Goal: Information Seeking & Learning: Learn about a topic

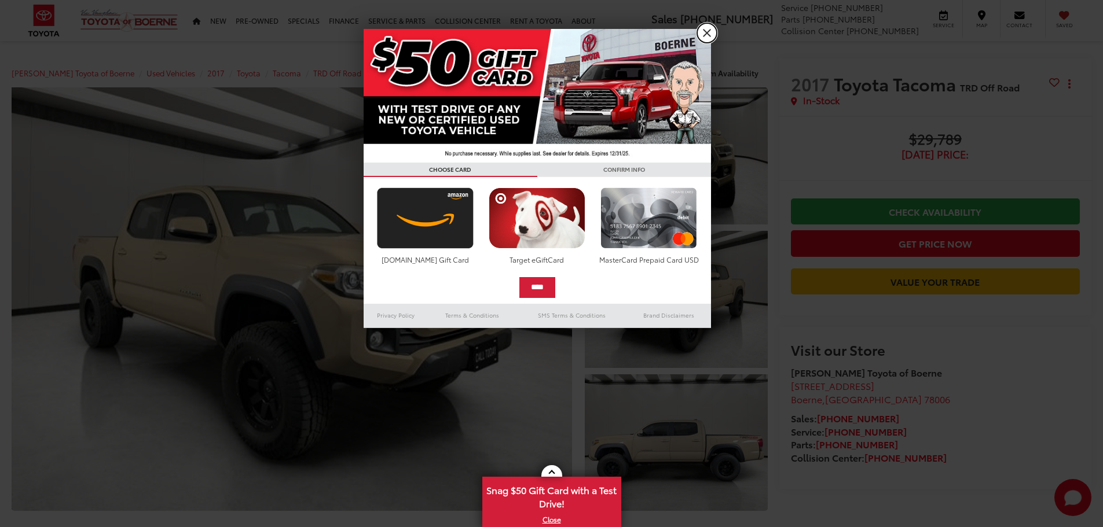
click at [705, 36] on link "X" at bounding box center [707, 33] width 20 height 20
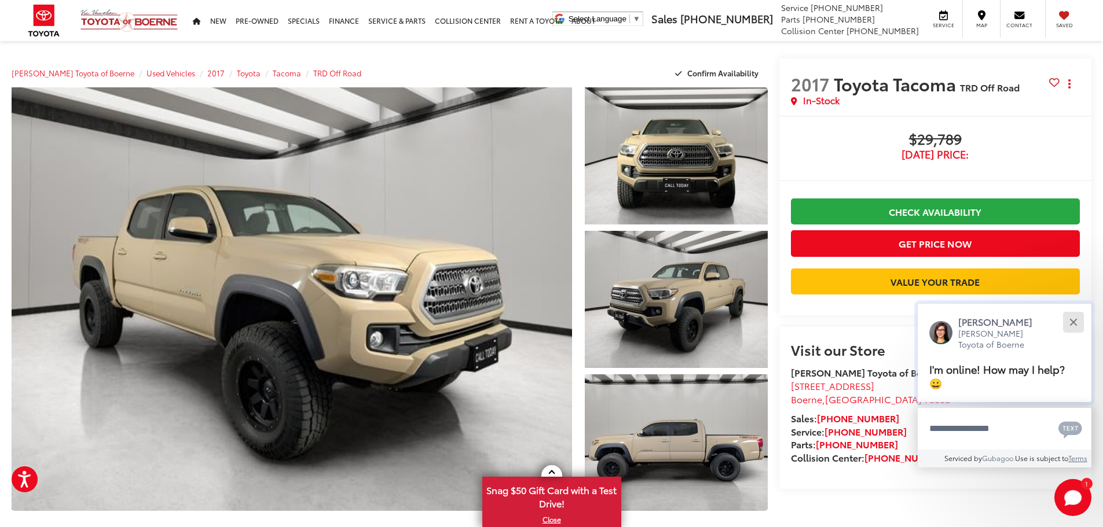
click at [1076, 320] on div "Close" at bounding box center [1073, 322] width 8 height 8
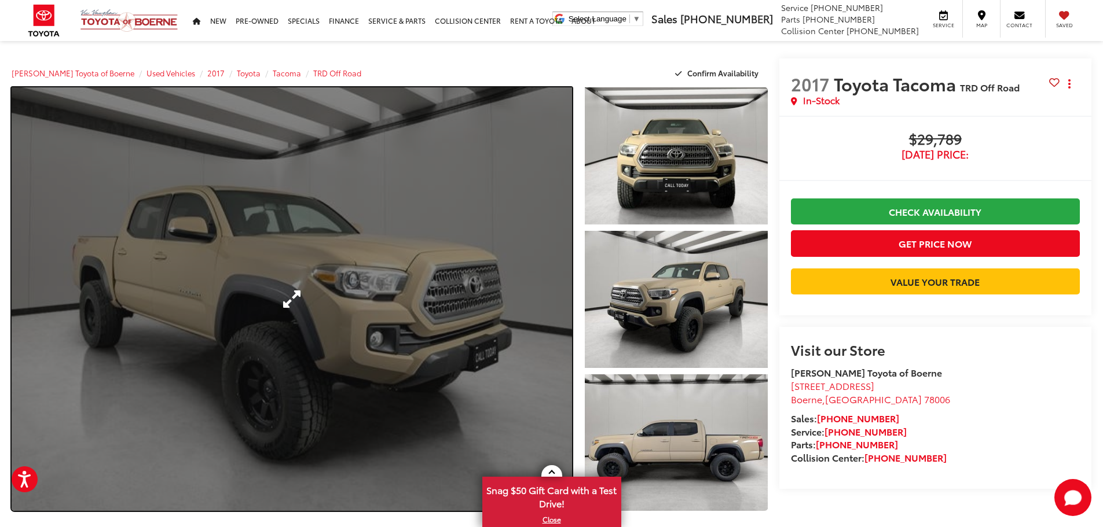
click at [445, 267] on link "Expand Photo 0" at bounding box center [292, 299] width 560 height 424
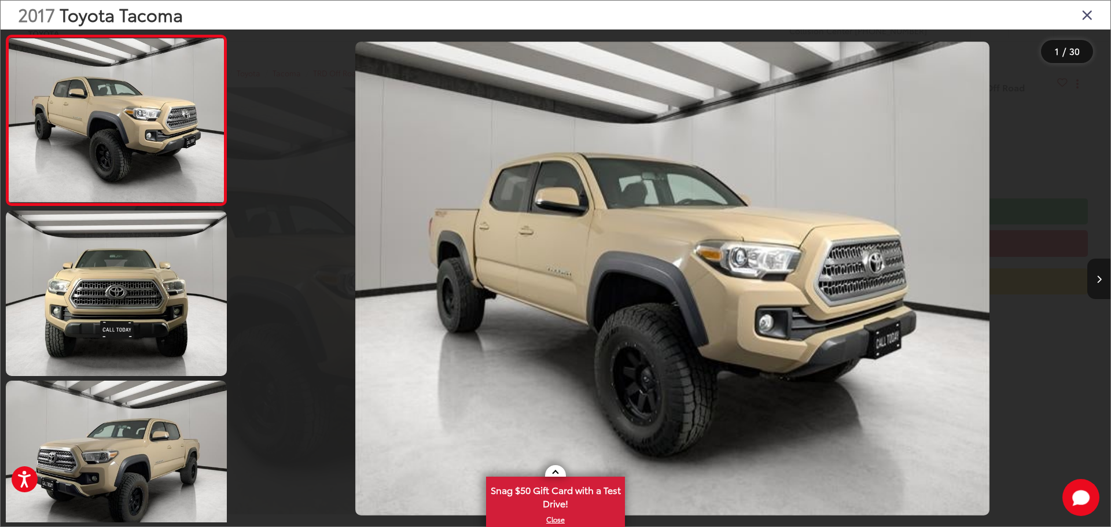
click at [1102, 279] on icon "Next image" at bounding box center [1099, 280] width 5 height 8
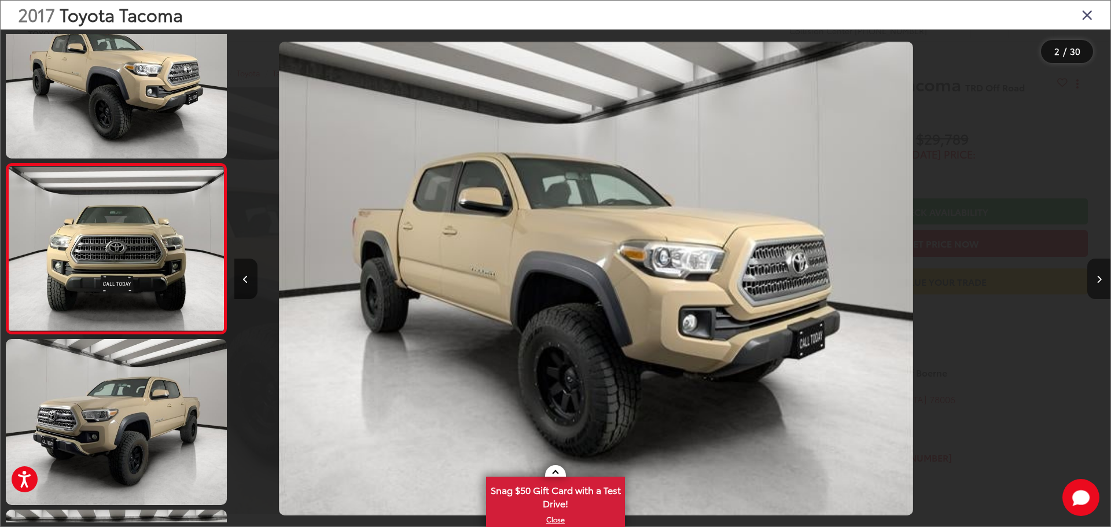
scroll to position [46, 0]
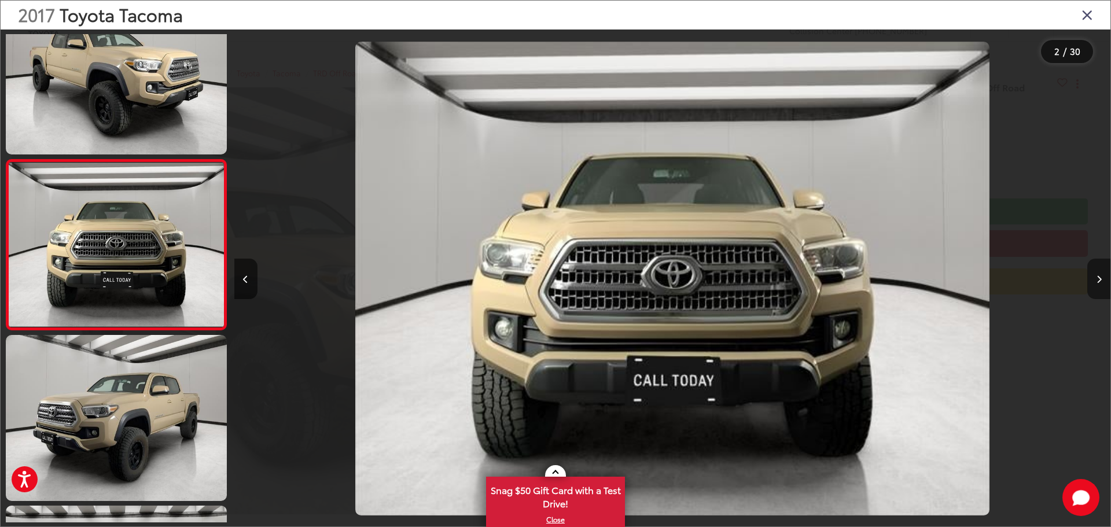
click at [1102, 279] on icon "Next image" at bounding box center [1099, 280] width 5 height 8
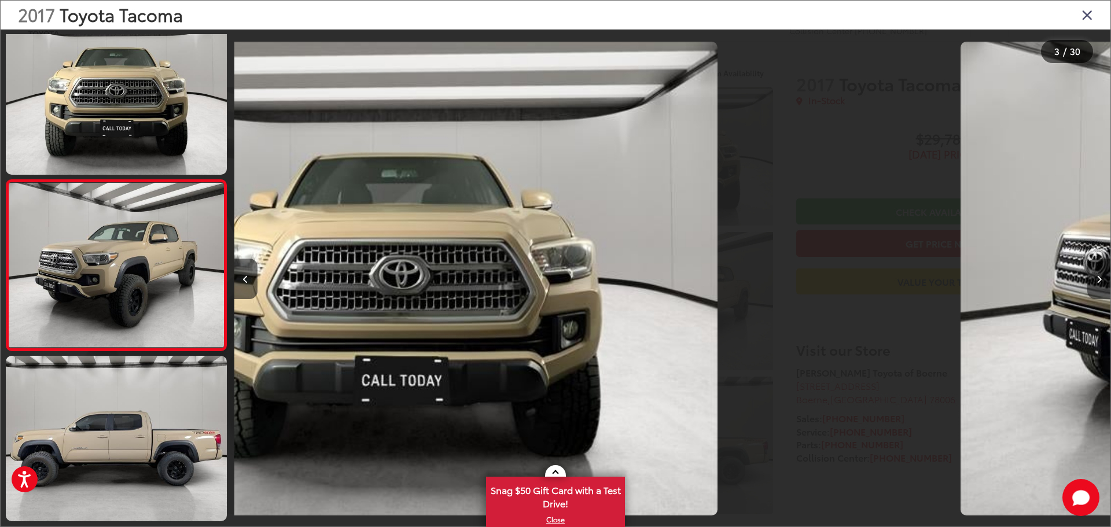
scroll to position [216, 0]
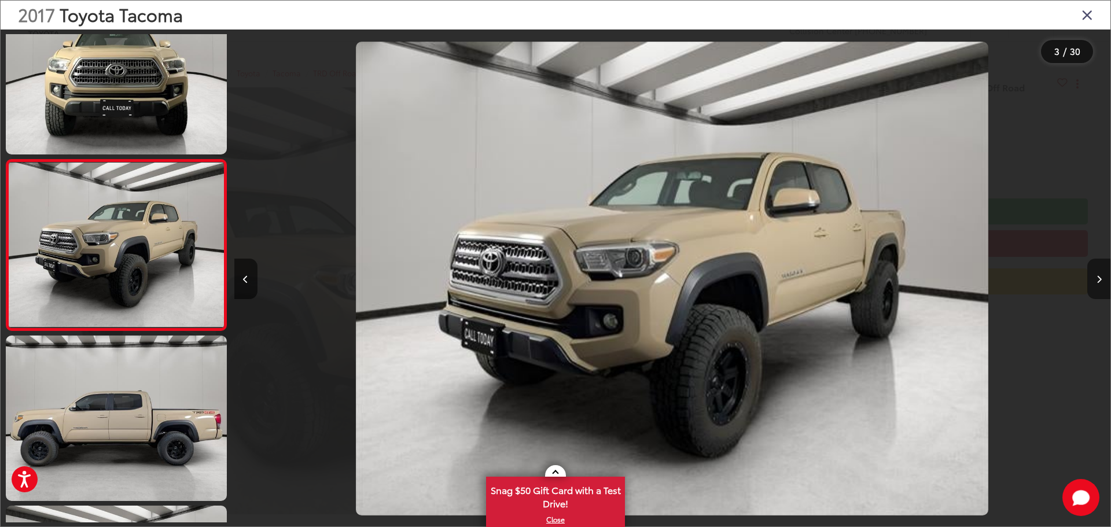
click at [1102, 279] on icon "Next image" at bounding box center [1099, 280] width 5 height 8
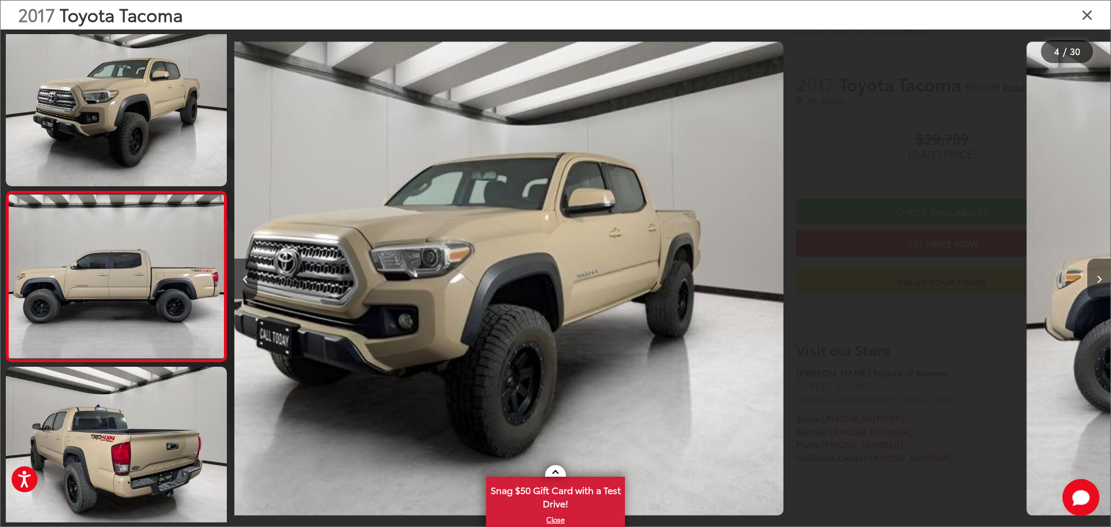
scroll to position [387, 0]
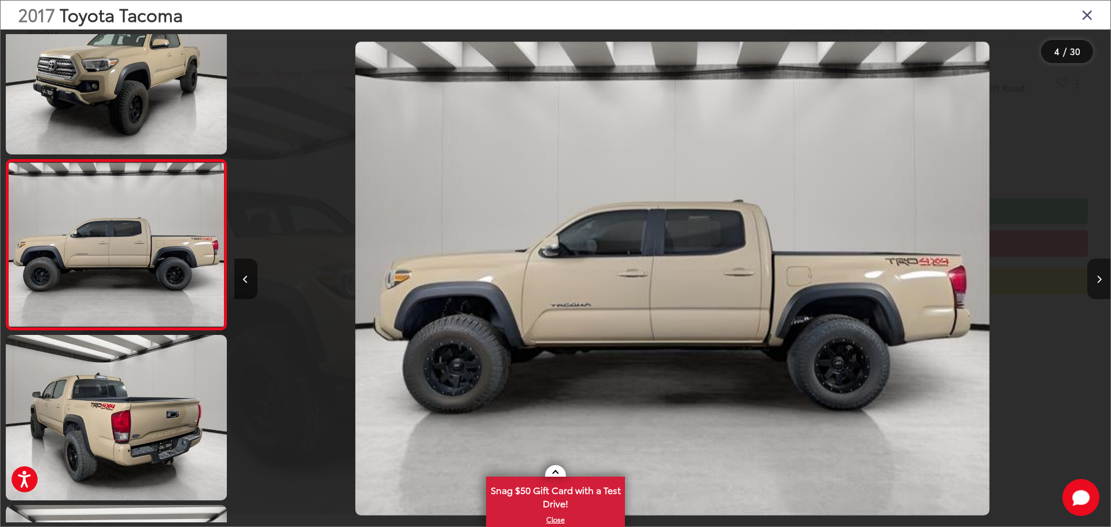
click at [1102, 279] on icon "Next image" at bounding box center [1099, 280] width 5 height 8
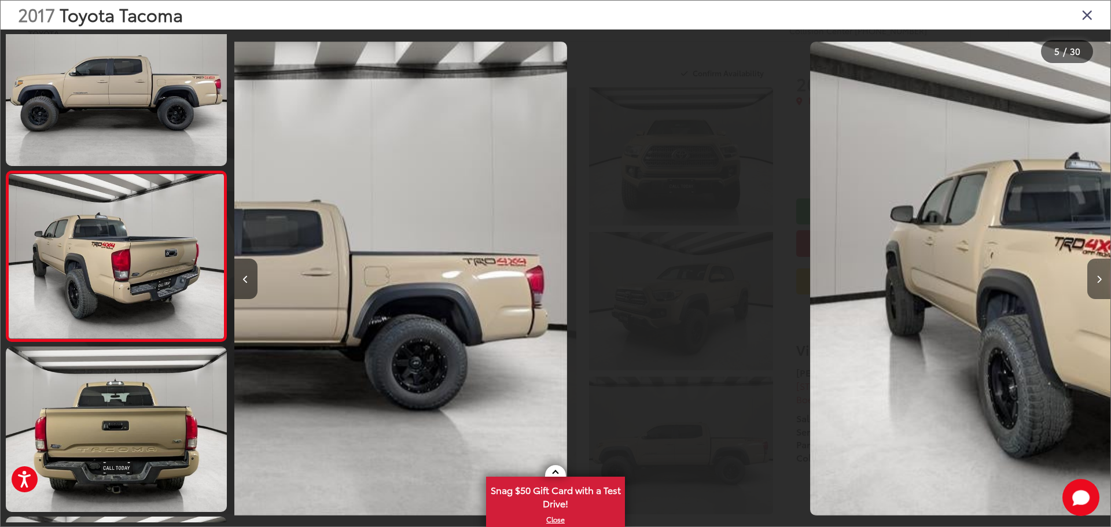
scroll to position [557, 0]
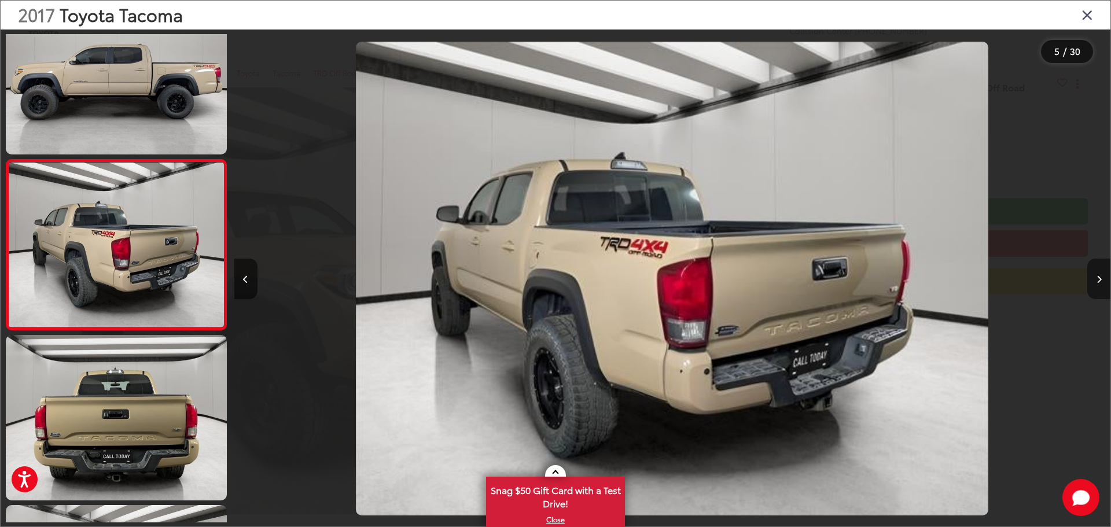
click at [1102, 279] on icon "Next image" at bounding box center [1099, 280] width 5 height 8
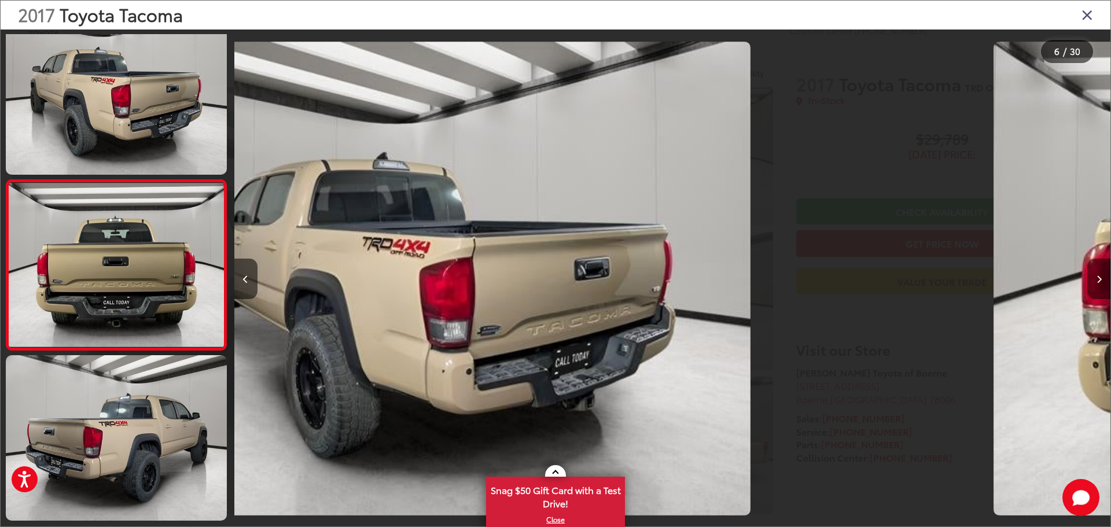
scroll to position [727, 0]
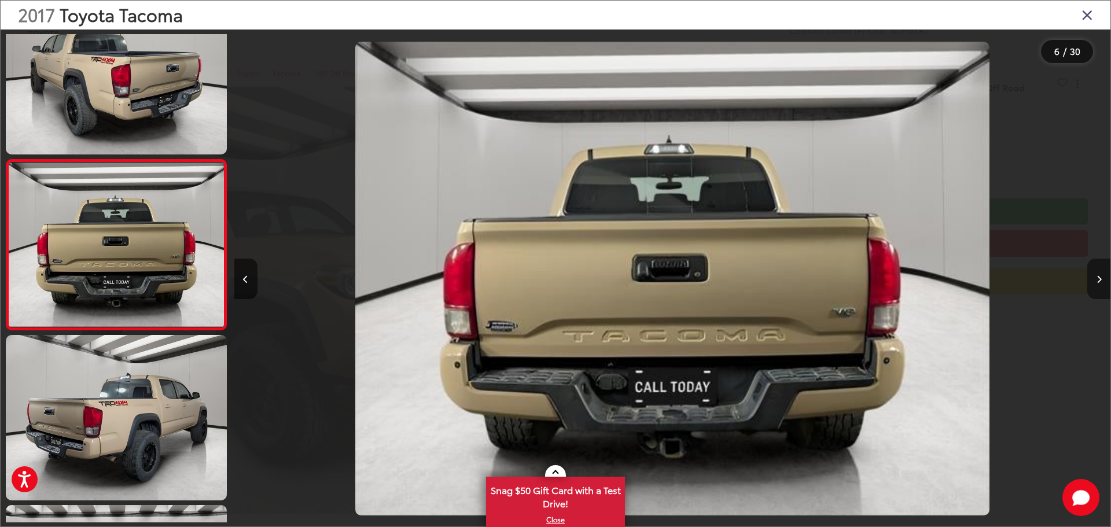
click at [1102, 279] on icon "Next image" at bounding box center [1099, 280] width 5 height 8
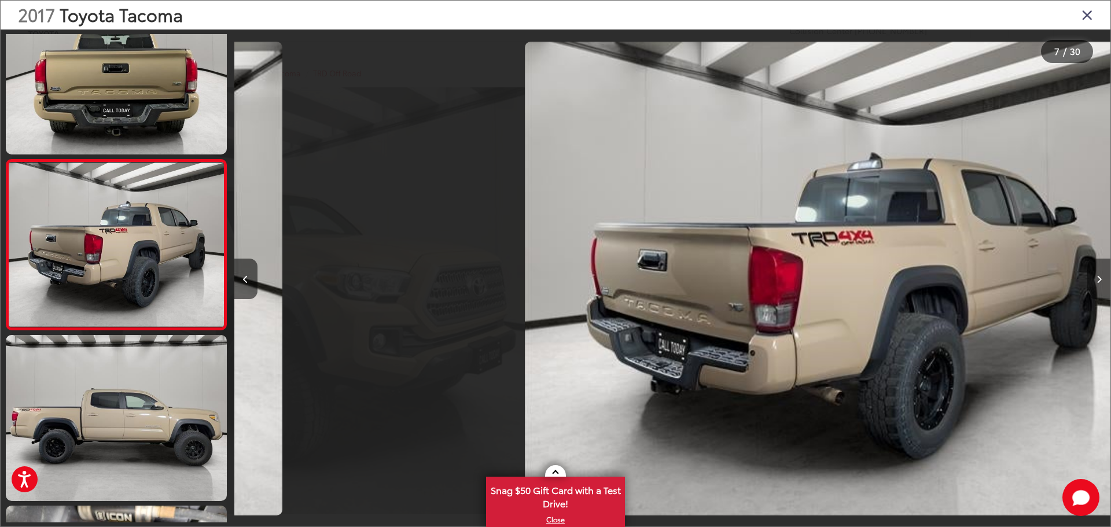
scroll to position [0, 5260]
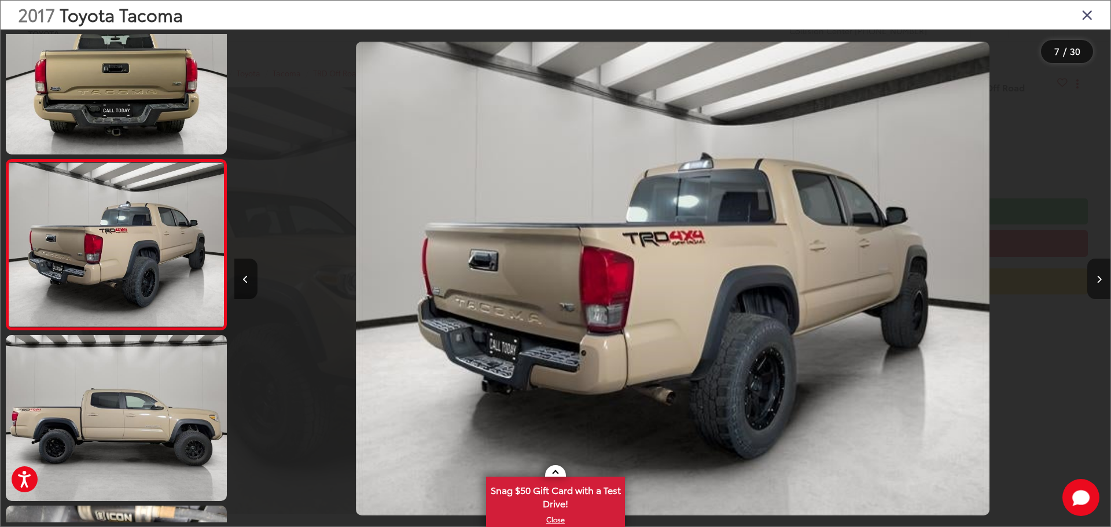
click at [1102, 279] on icon "Next image" at bounding box center [1099, 280] width 5 height 8
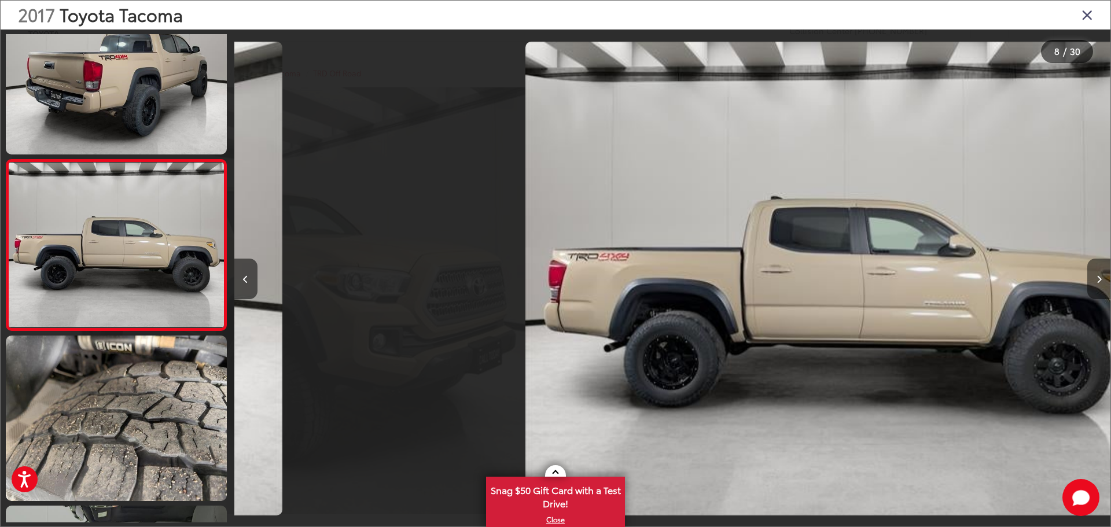
scroll to position [0, 6137]
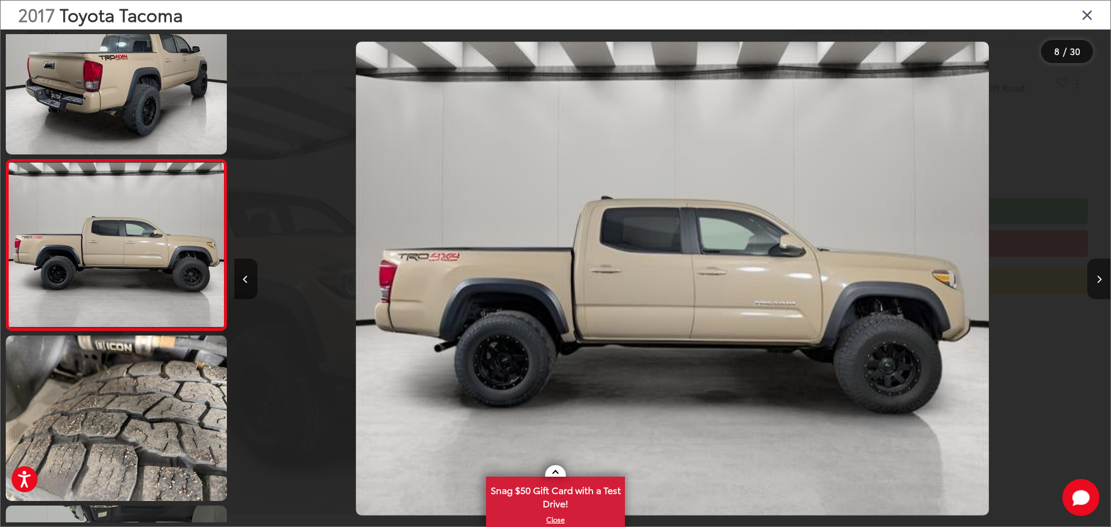
click at [1102, 279] on icon "Next image" at bounding box center [1099, 280] width 5 height 8
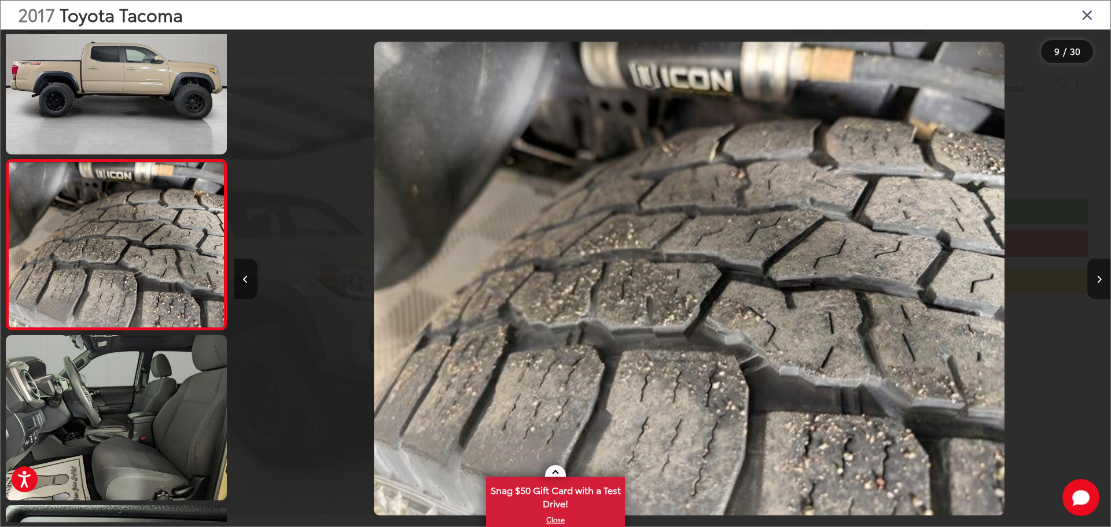
scroll to position [0, 7013]
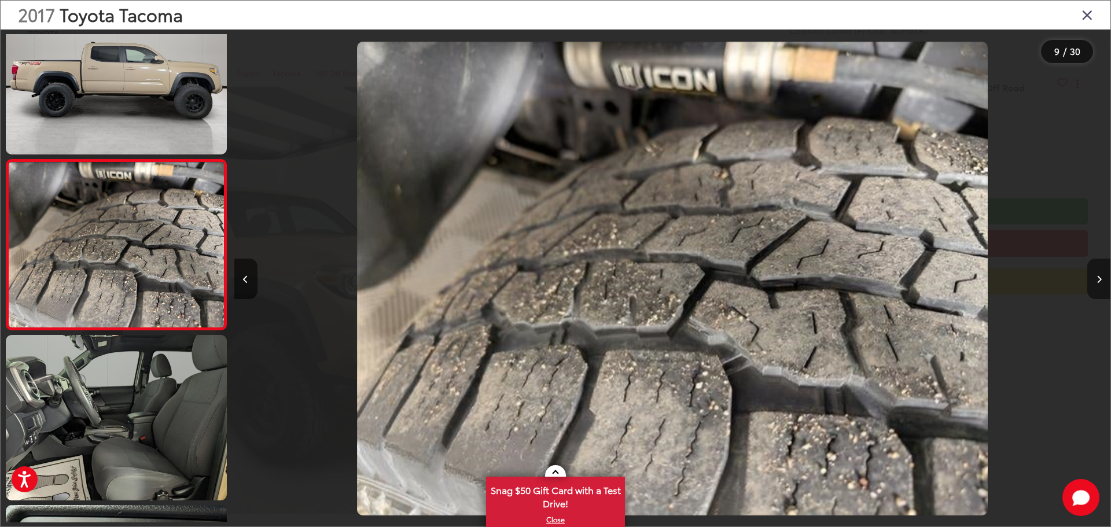
click at [1102, 279] on icon "Next image" at bounding box center [1099, 280] width 5 height 8
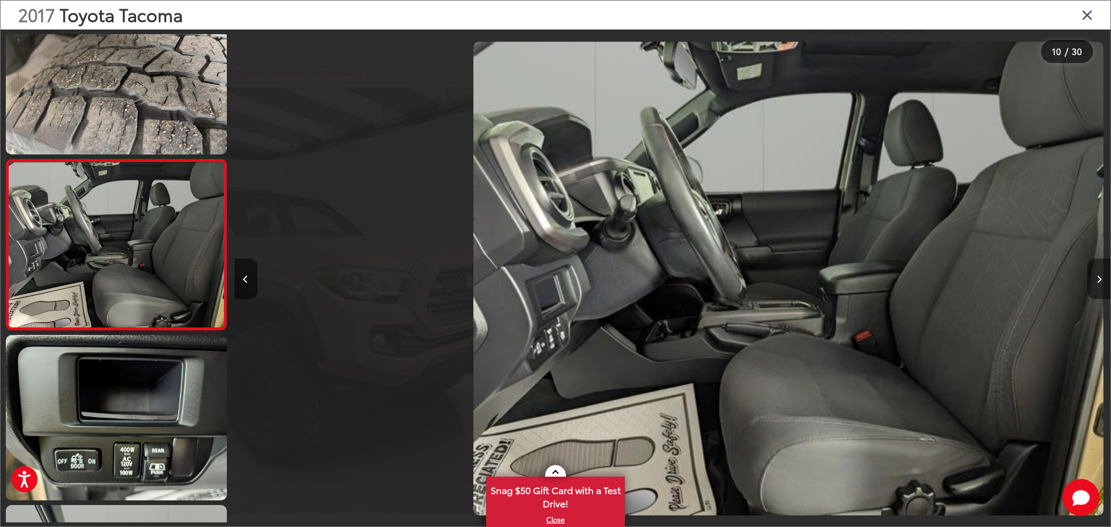
scroll to position [0, 0]
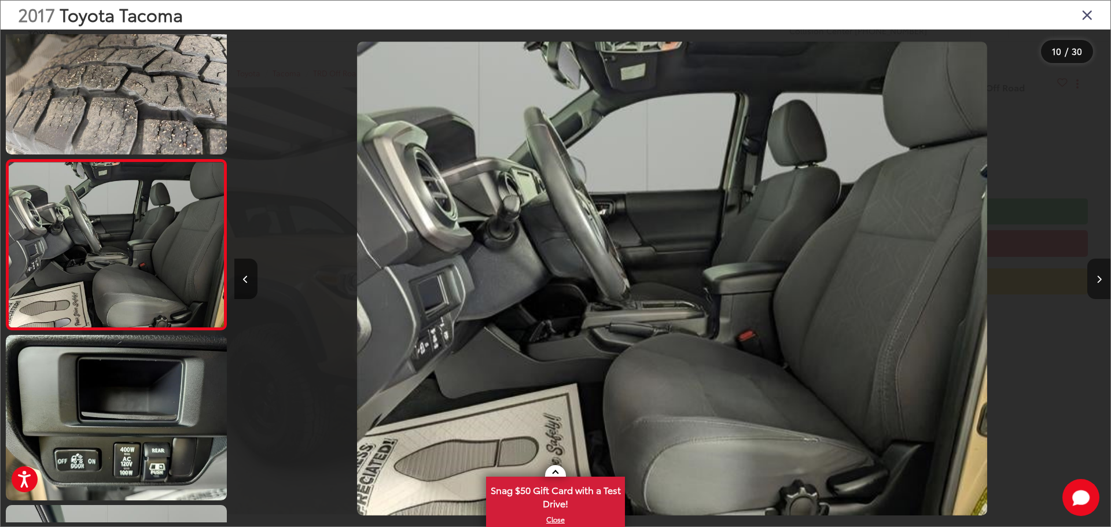
click at [1102, 279] on icon "Next image" at bounding box center [1099, 280] width 5 height 8
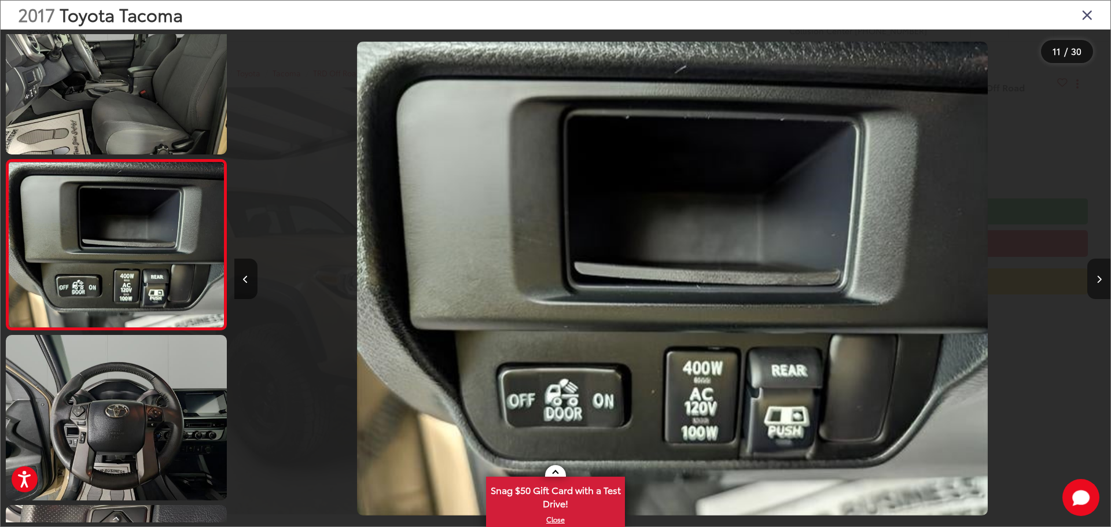
click at [1102, 279] on icon "Next image" at bounding box center [1099, 280] width 5 height 8
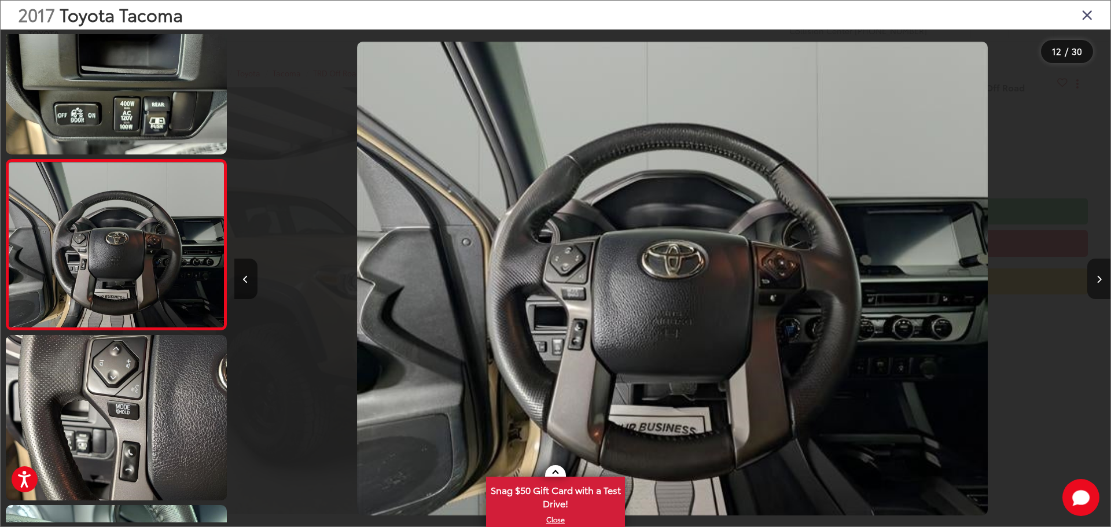
click at [1102, 279] on icon "Next image" at bounding box center [1099, 280] width 5 height 8
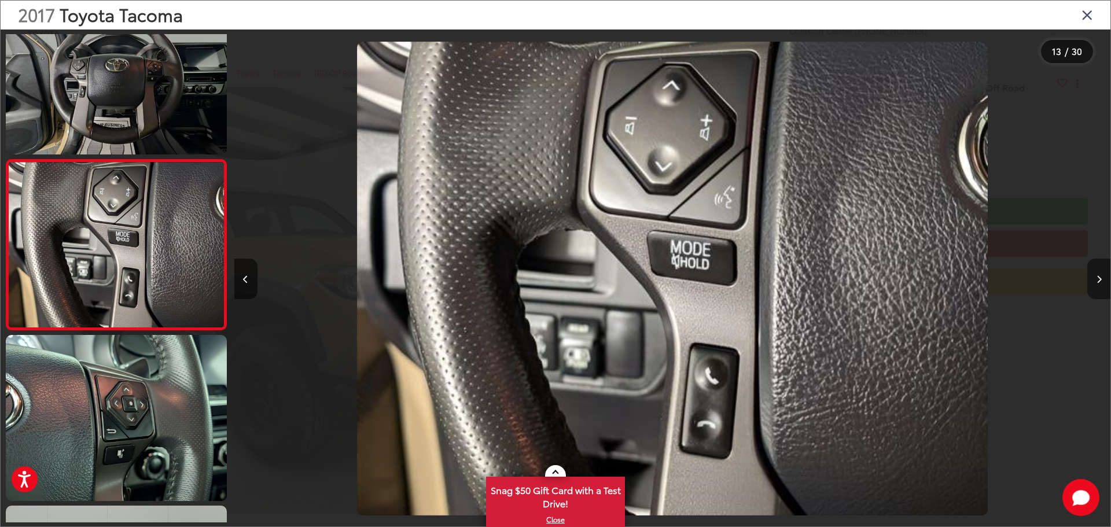
click at [1102, 279] on icon "Next image" at bounding box center [1099, 280] width 5 height 8
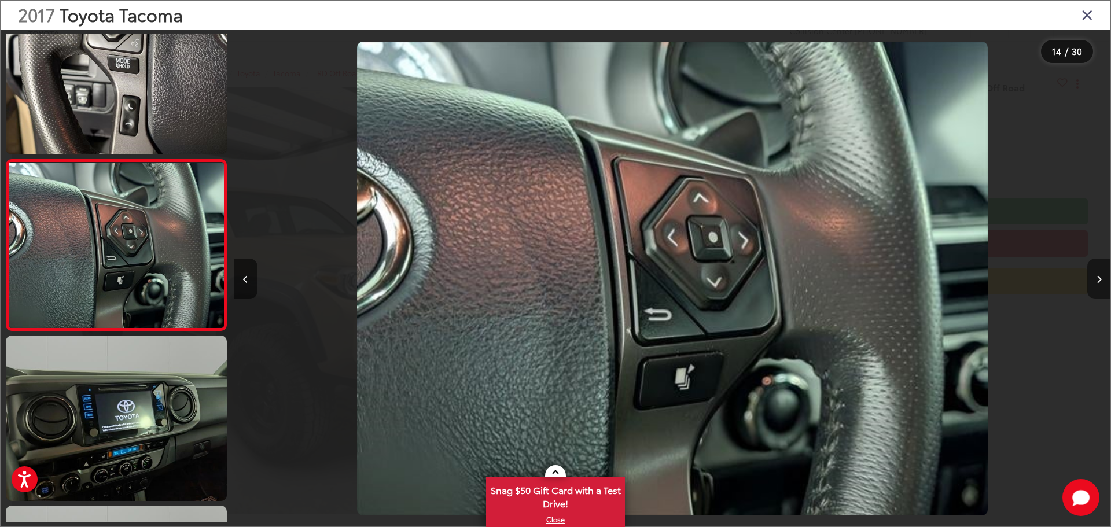
click at [1102, 279] on icon "Next image" at bounding box center [1099, 280] width 5 height 8
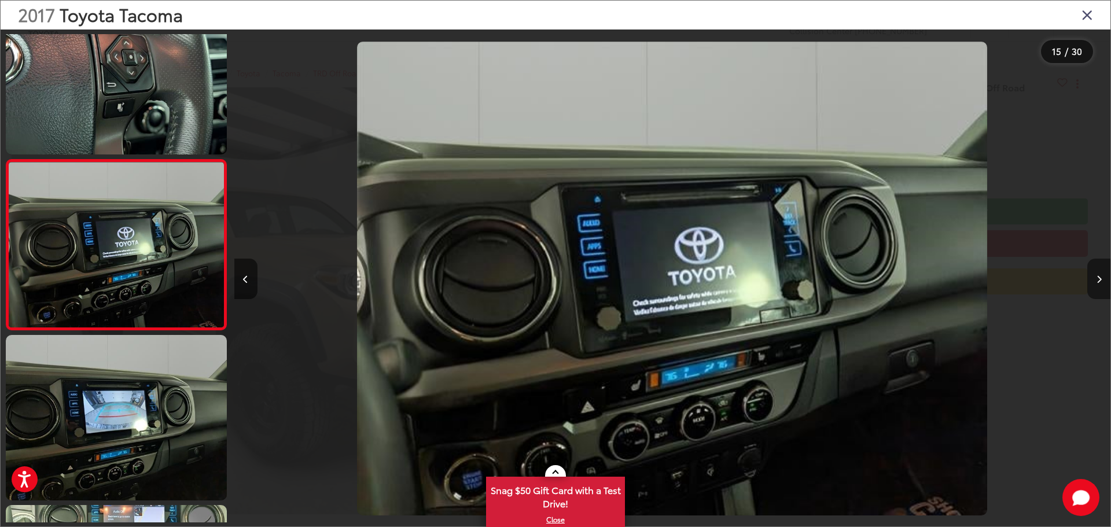
click at [1102, 279] on icon "Next image" at bounding box center [1099, 280] width 5 height 8
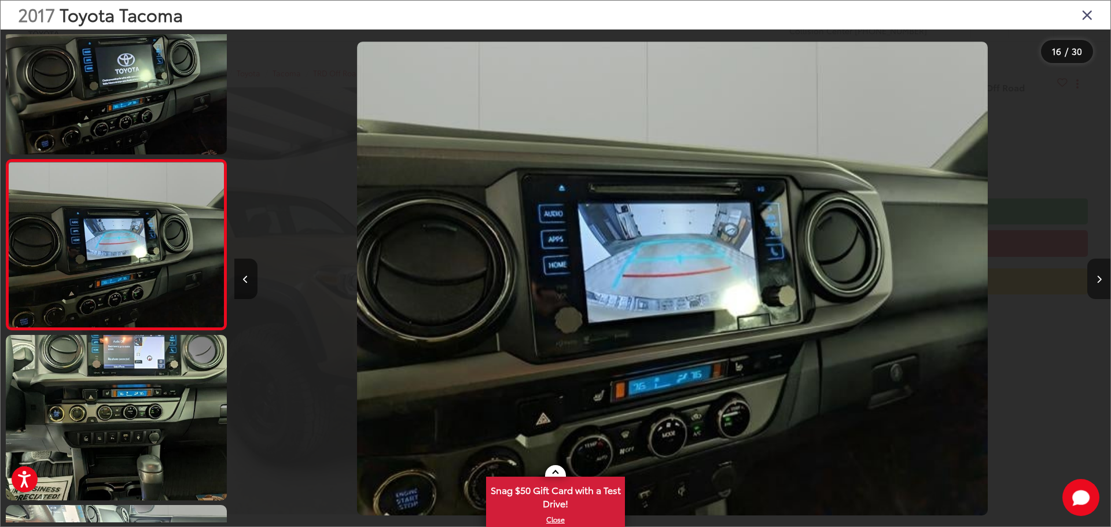
click at [1102, 279] on icon "Next image" at bounding box center [1099, 280] width 5 height 8
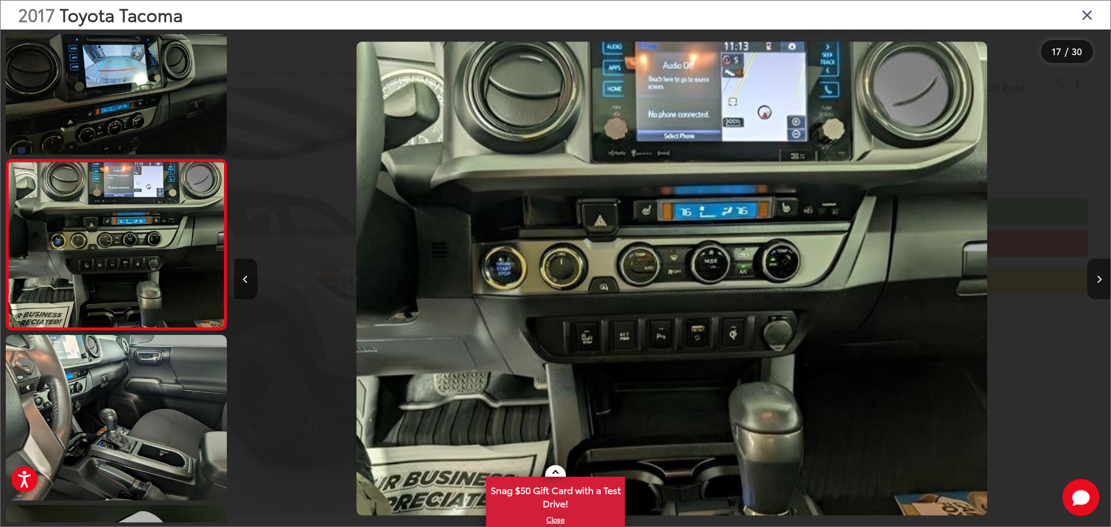
click at [1102, 279] on icon "Next image" at bounding box center [1099, 280] width 5 height 8
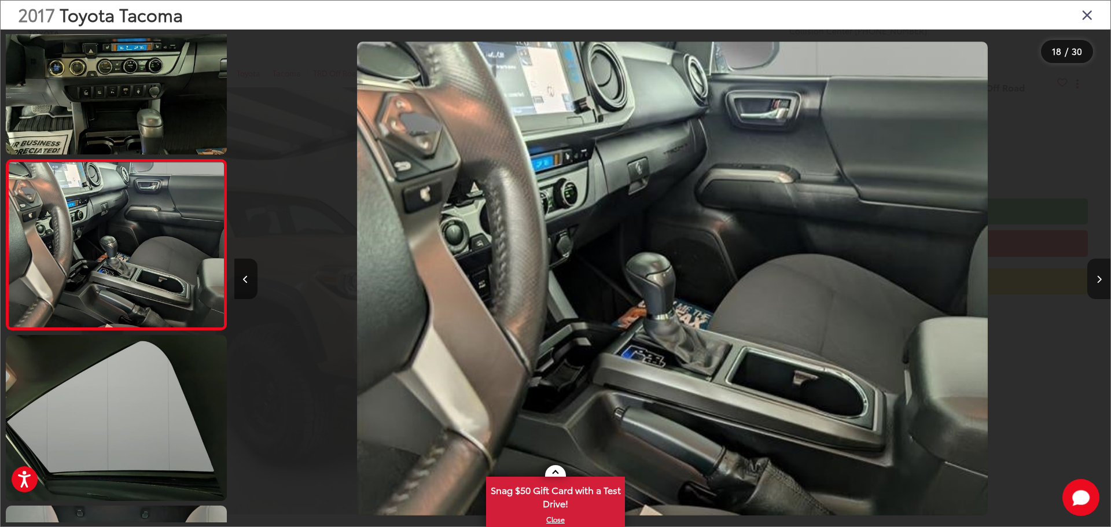
click at [1102, 279] on icon "Next image" at bounding box center [1099, 280] width 5 height 8
